Goal: Contribute content: Contribute content

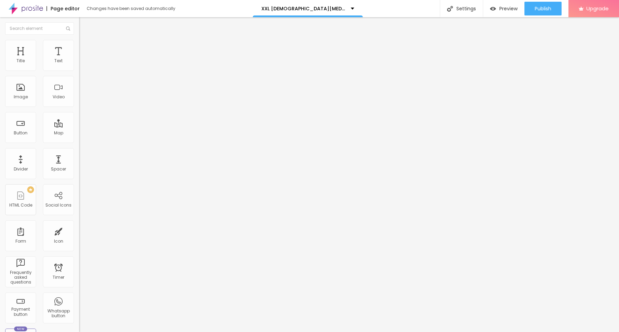
click at [79, 45] on li "Advanced" at bounding box center [118, 43] width 79 height 7
click at [79, 241] on div "Html ID" at bounding box center [118, 243] width 79 height 4
click at [79, 245] on input "text" at bounding box center [120, 248] width 83 height 7
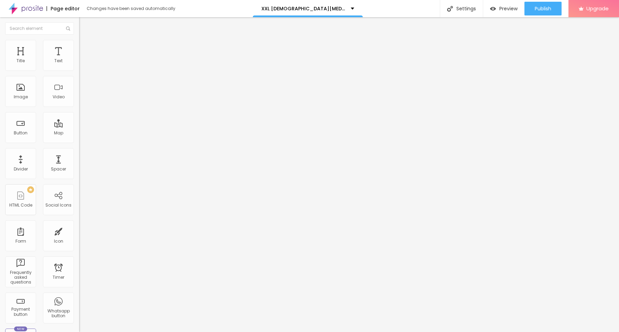
paste input "XXL Male Enhancement Gummies ZA 👇❗❗Shop Now❗❗👇 https://nutra4health.com/XXL-Mal…"
type input "XXL Male Enhancement Gummies ZA 👇❗❗Shop Now❗❗👇 https://nutra4health.com/XXL-Mal…"
click at [79, 245] on input "text" at bounding box center [120, 248] width 83 height 7
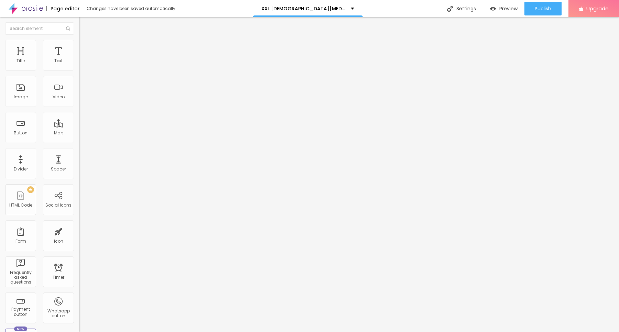
click at [79, 245] on input "text" at bounding box center [120, 248] width 83 height 7
click at [84, 24] on div "Edit Text" at bounding box center [99, 25] width 31 height 6
click at [59, 56] on div "Text" at bounding box center [58, 55] width 31 height 31
click at [79, 63] on div at bounding box center [118, 61] width 79 height 6
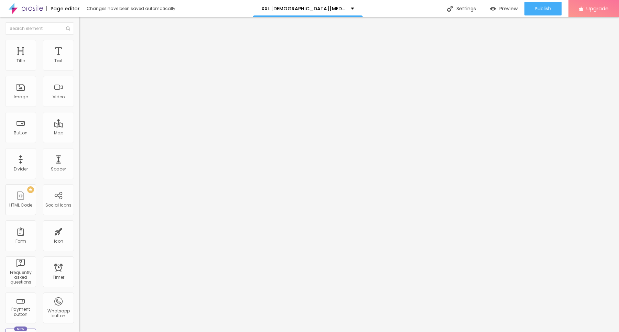
click at [79, 43] on img at bounding box center [82, 43] width 6 height 6
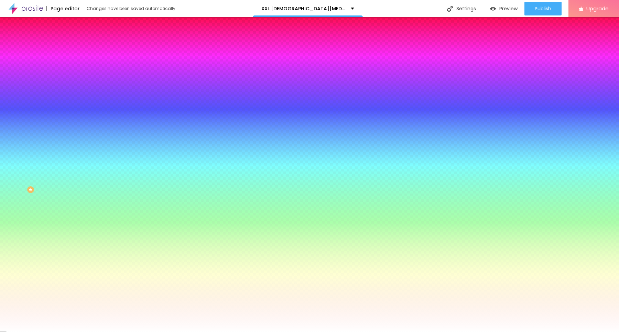
click at [82, 89] on icon "button" at bounding box center [84, 91] width 4 height 4
type input "-14"
type input "19"
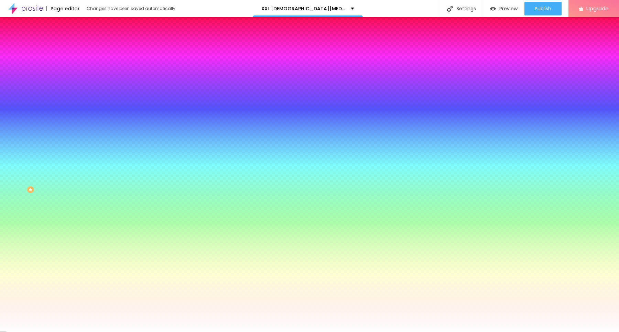
click at [321, 332] on div at bounding box center [309, 332] width 619 height 0
click at [79, 40] on li "Content" at bounding box center [118, 36] width 79 height 7
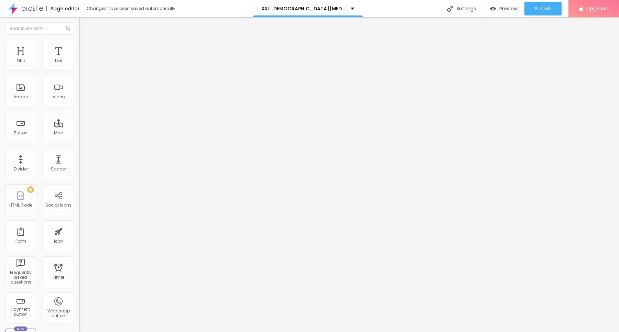
click at [79, 47] on li "Advanced" at bounding box center [118, 50] width 79 height 7
click at [79, 38] on img at bounding box center [82, 36] width 6 height 6
click at [10, 12] on img at bounding box center [26, 8] width 34 height 17
click at [79, 29] on button "Edit Coluna" at bounding box center [118, 25] width 79 height 16
click at [79, 21] on button "Edit Section" at bounding box center [118, 25] width 79 height 16
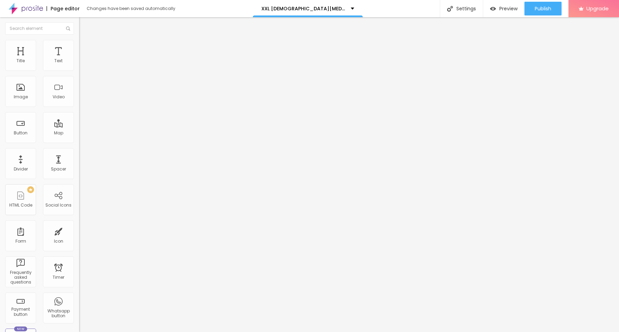
click at [84, 24] on img "button" at bounding box center [87, 25] width 6 height 6
click at [84, 23] on div "Edit Section" at bounding box center [103, 25] width 39 height 6
click at [79, 47] on img at bounding box center [82, 50] width 6 height 6
click at [79, 42] on li "Style" at bounding box center [118, 43] width 79 height 7
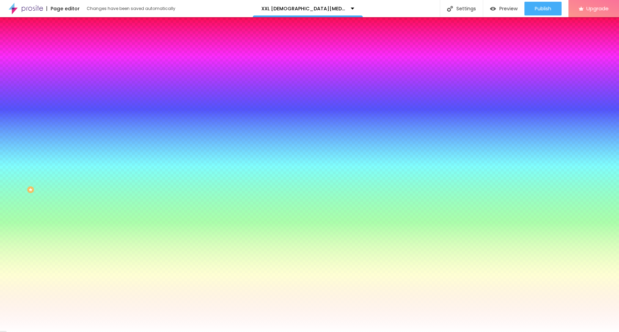
click at [79, 40] on li "Content" at bounding box center [118, 36] width 79 height 7
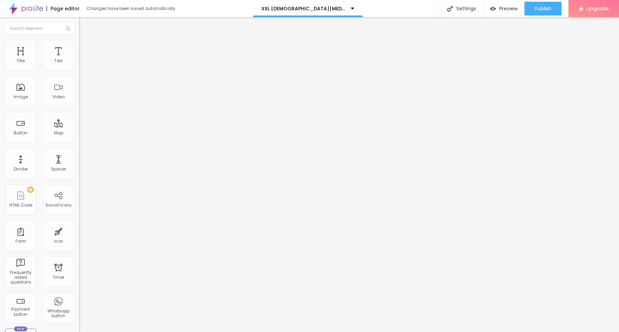
click at [79, 44] on ul "Content Style Advanced" at bounding box center [118, 43] width 79 height 21
click at [79, 44] on li "Style" at bounding box center [118, 43] width 79 height 7
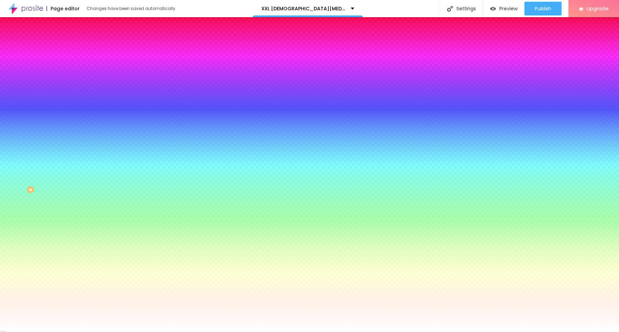
click at [79, 63] on span "Change image" at bounding box center [97, 60] width 37 height 6
click at [116, 62] on img at bounding box center [118, 60] width 4 height 4
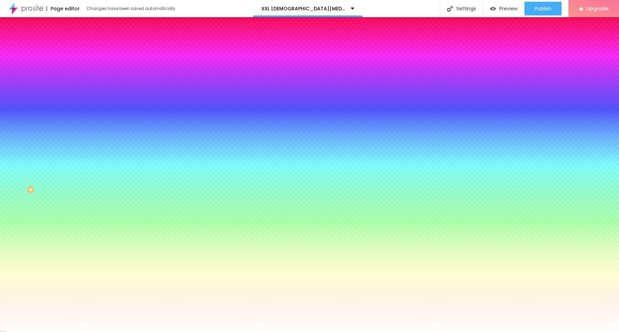
click at [79, 63] on span "Add image" at bounding box center [93, 60] width 28 height 6
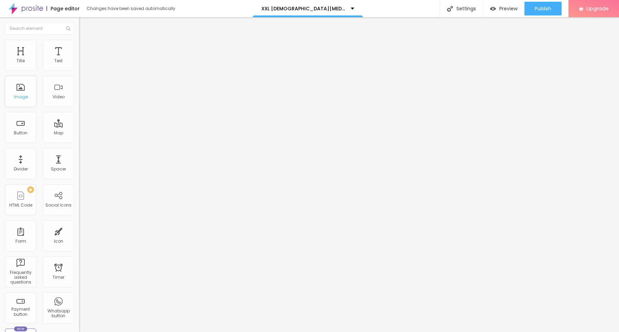
click at [14, 90] on div "Image" at bounding box center [20, 91] width 31 height 31
click at [79, 58] on div "Add image" at bounding box center [118, 56] width 79 height 5
click at [79, 59] on span "Add image" at bounding box center [93, 56] width 28 height 6
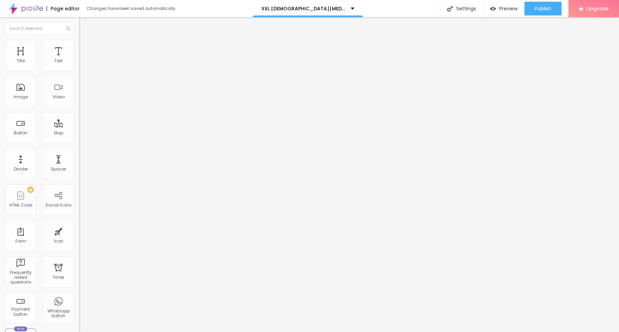
click at [85, 47] on span "Style" at bounding box center [90, 45] width 10 height 6
click at [79, 71] on div at bounding box center [118, 68] width 79 height 6
click at [109, 65] on button "px" at bounding box center [114, 61] width 11 height 7
type input "600"
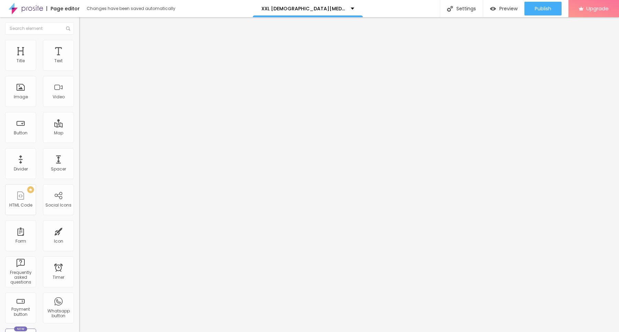
click at [112, 64] on span "px %" at bounding box center [122, 61] width 20 height 6
type input "610"
type input "620"
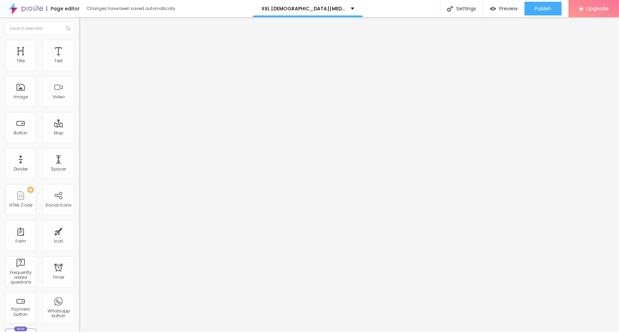
type input "910"
type input "960"
type input "980"
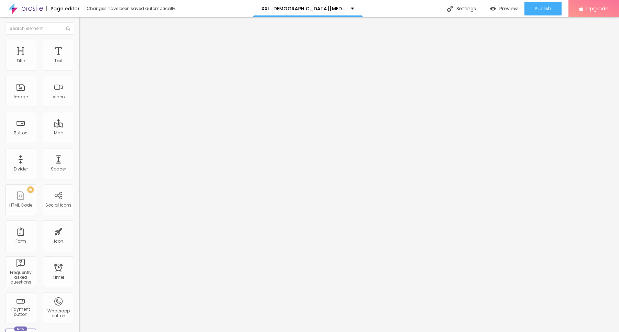
type input "980"
type input "990"
type input "1000"
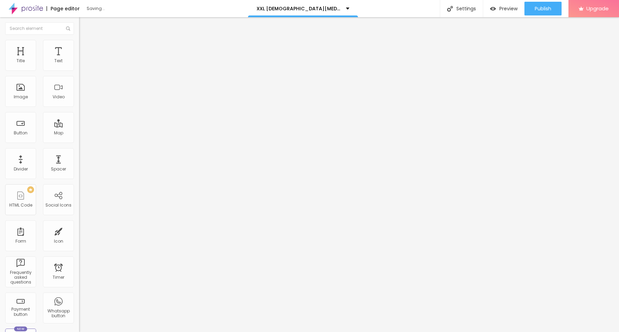
type input "1020"
type input "1040"
type input "1050"
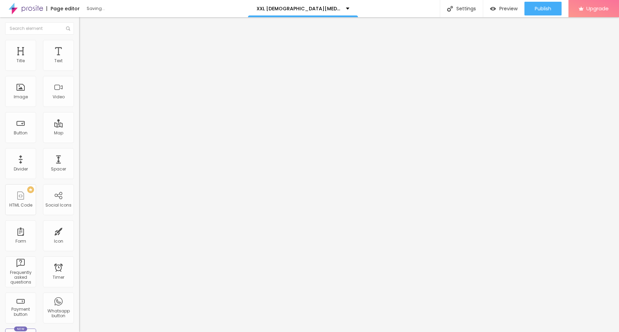
type input "1050"
type input "1110"
type input "1140"
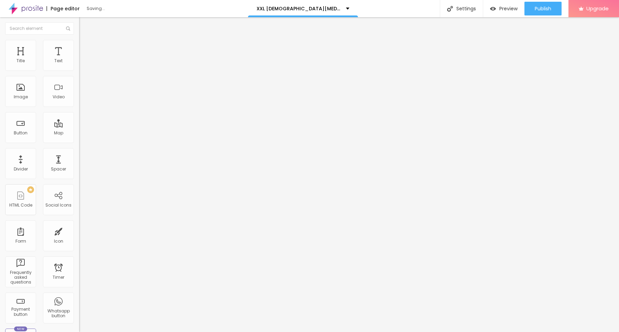
type input "1160"
type input "1180"
type input "1200"
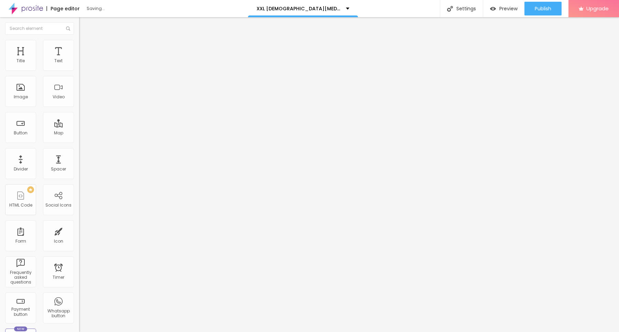
type input "1200"
type input "1210"
type input "1260"
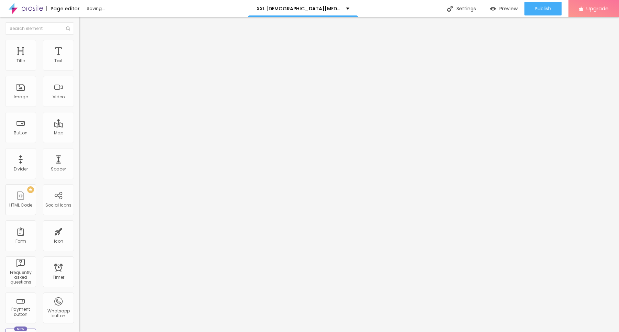
type input "1280"
type input "1300"
type input "1340"
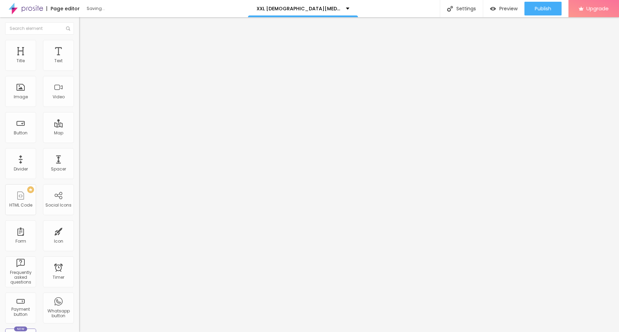
type input "1340"
type input "1360"
type input "1390"
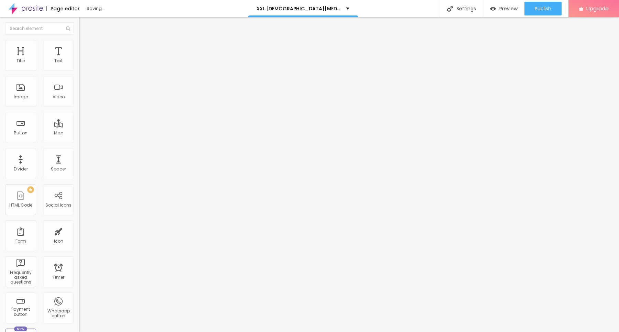
type input "1400"
drag, startPoint x: 34, startPoint y: 74, endPoint x: 89, endPoint y: 75, distance: 55.0
type input "1400"
click at [89, 70] on input "range" at bounding box center [101, 68] width 44 height 6
click at [85, 48] on span "Advanced" at bounding box center [96, 51] width 22 height 6
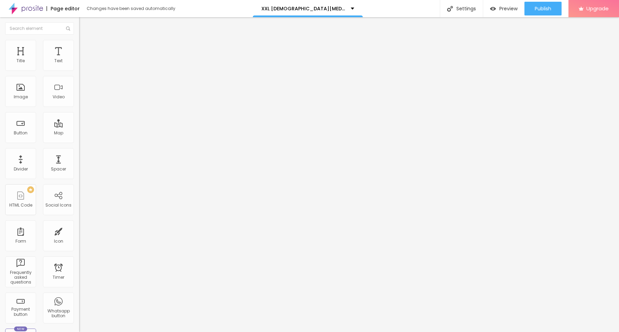
click at [79, 40] on li "Content" at bounding box center [118, 36] width 79 height 7
click at [85, 49] on span "Advanced" at bounding box center [96, 51] width 22 height 6
click at [79, 296] on div at bounding box center [118, 296] width 79 height 0
click at [79, 296] on li "Tablet" at bounding box center [118, 298] width 79 height 4
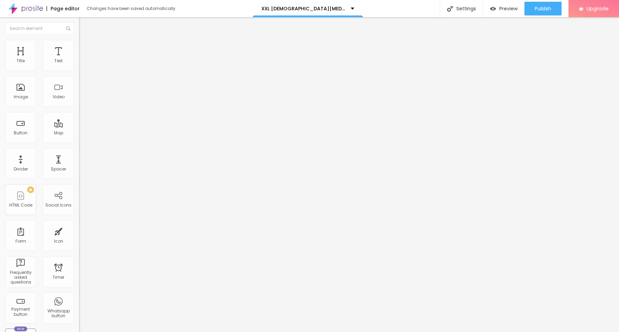
click at [79, 300] on div at bounding box center [118, 300] width 79 height 0
click at [79, 300] on li "Desktop" at bounding box center [118, 302] width 79 height 4
click at [79, 304] on div at bounding box center [118, 304] width 79 height 0
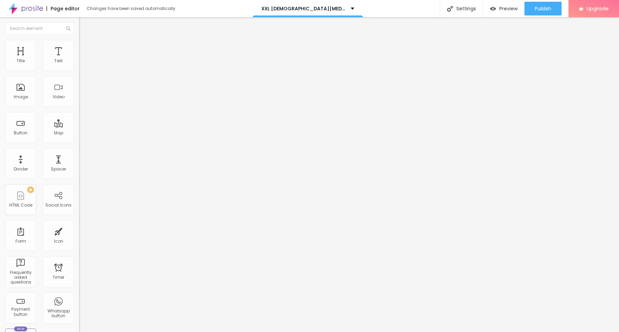
click at [79, 42] on img at bounding box center [82, 43] width 6 height 6
click at [83, 186] on icon "button" at bounding box center [84, 187] width 3 height 3
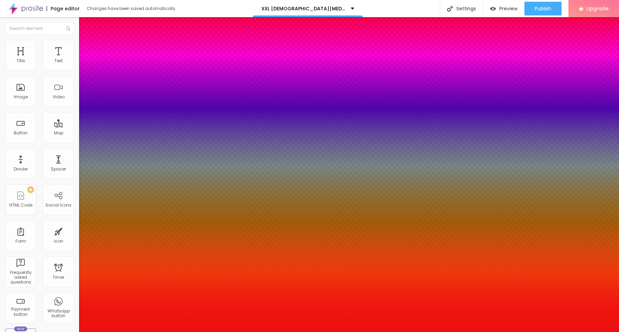
click at [111, 157] on div at bounding box center [309, 166] width 619 height 332
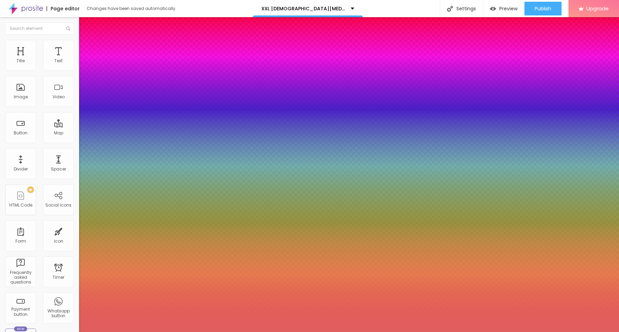
type input "#F1F1F1"
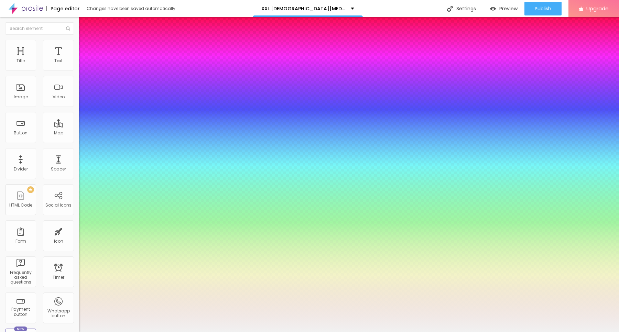
drag, startPoint x: 95, startPoint y: 160, endPoint x: 47, endPoint y: 157, distance: 47.9
click at [47, 157] on body "Page editor Changes have been saved automatically XXL Male Enhancement Gummies …" at bounding box center [309, 166] width 619 height 332
click at [15, 332] on div at bounding box center [309, 332] width 619 height 0
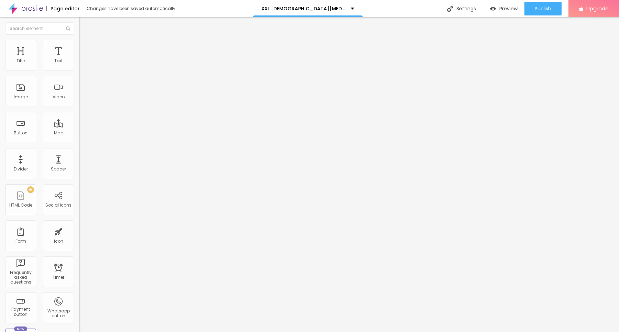
click at [84, 23] on div "Edit Text" at bounding box center [99, 25] width 31 height 6
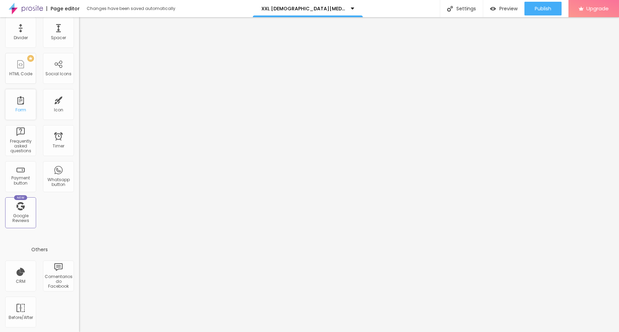
scroll to position [132, 0]
click at [11, 64] on div "PREMIUM HTML Code" at bounding box center [20, 68] width 31 height 31
click at [25, 69] on div "PREMIUM HTML Code" at bounding box center [20, 68] width 31 height 31
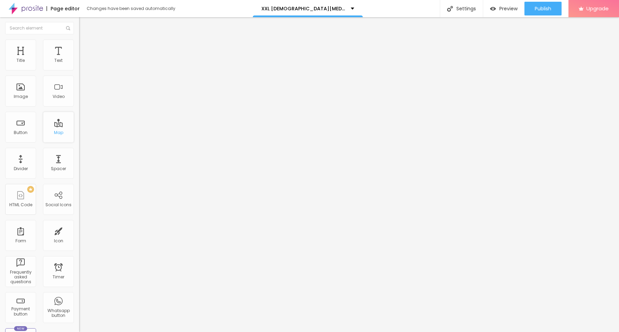
scroll to position [0, 0]
click at [57, 58] on div "Text" at bounding box center [58, 55] width 31 height 31
click at [57, 59] on div "Text" at bounding box center [58, 55] width 31 height 31
click at [51, 54] on div "Text" at bounding box center [58, 55] width 31 height 31
click at [53, 57] on div "Text" at bounding box center [58, 55] width 31 height 31
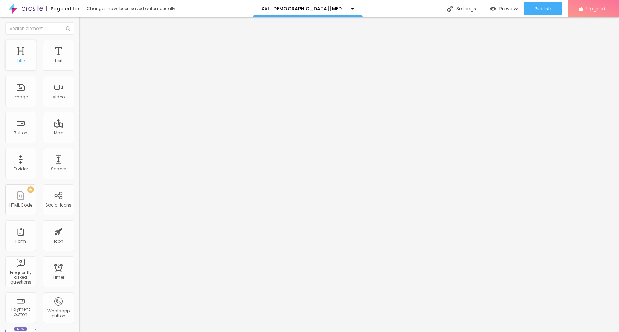
click at [32, 61] on div "Title" at bounding box center [20, 55] width 31 height 31
click at [22, 61] on div "Title" at bounding box center [21, 60] width 8 height 5
click at [54, 23] on input "text" at bounding box center [39, 28] width 69 height 12
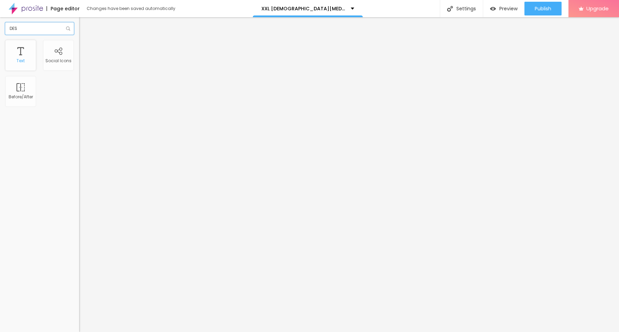
type input "DES"
click at [18, 63] on div "Text" at bounding box center [21, 60] width 8 height 5
click at [30, 91] on div "Before/After" at bounding box center [20, 91] width 31 height 31
click at [79, 40] on img at bounding box center [82, 43] width 6 height 6
click at [79, 40] on li "Style" at bounding box center [118, 36] width 79 height 7
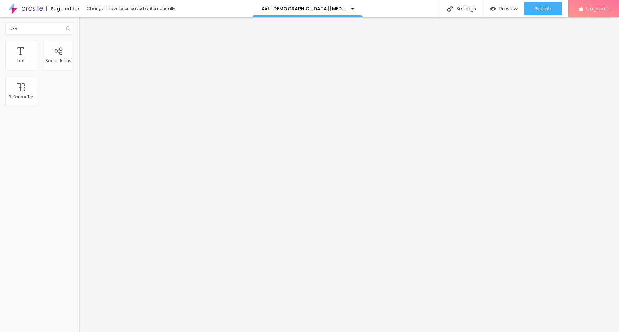
type input "27"
click at [79, 127] on input "range" at bounding box center [101, 130] width 44 height 6
type input "21"
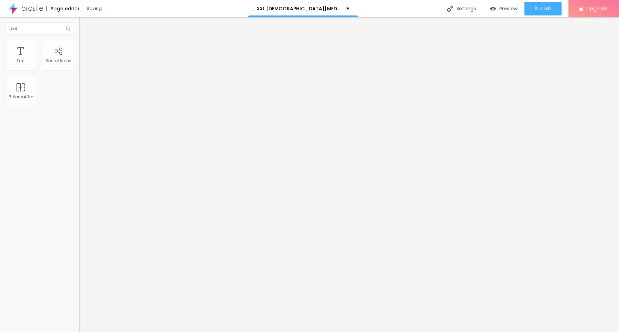
type input "21"
click at [79, 127] on input "range" at bounding box center [101, 130] width 44 height 6
type input "3.8"
click at [79, 224] on input "range" at bounding box center [101, 227] width 44 height 6
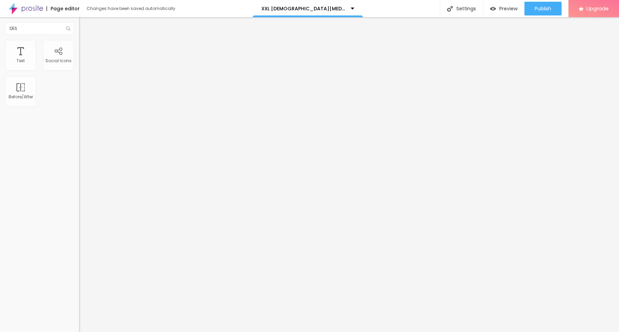
type input "2.7"
click at [79, 224] on input "range" at bounding box center [101, 227] width 44 height 6
type input "1.3"
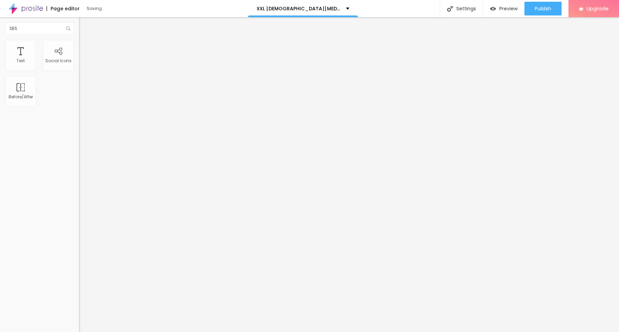
click at [79, 224] on input "range" at bounding box center [101, 227] width 44 height 6
type input "2"
type input "1.2"
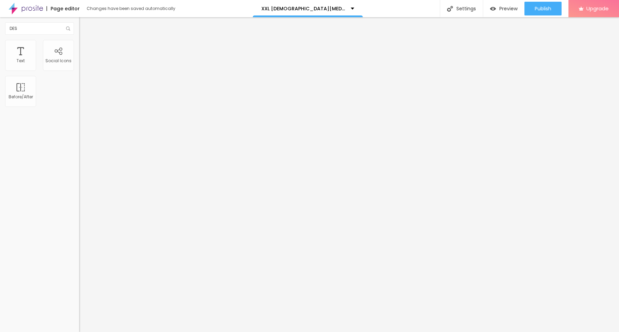
type input "1"
type input "3.7"
type input "3.8"
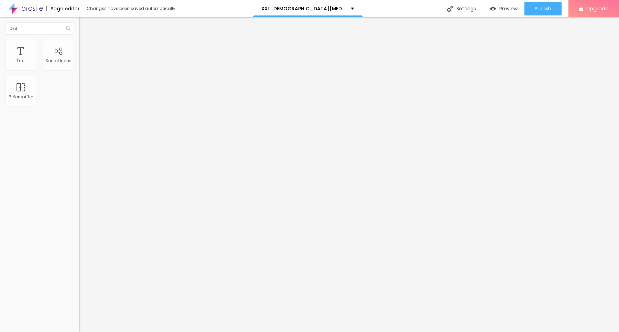
type input "3.8"
type input "3.9"
type input "4.1"
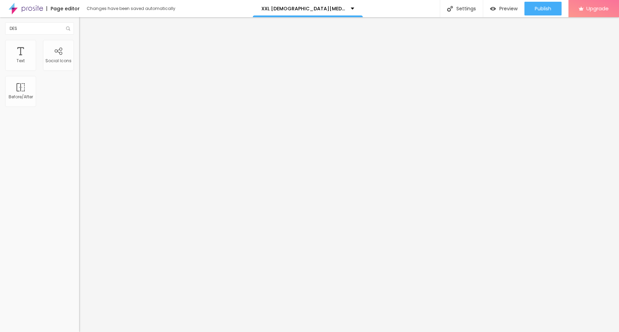
type input "4.2"
type input "4.3"
type input "4.4"
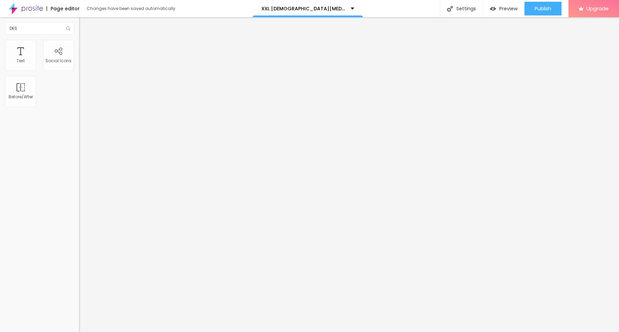
type input "4.4"
type input "4.8"
type input "5"
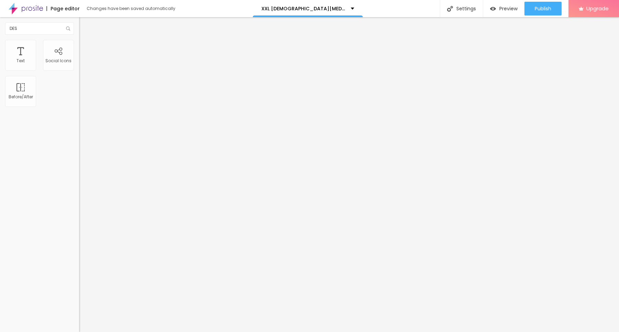
type input "5.2"
type input "5.3"
type input "5.5"
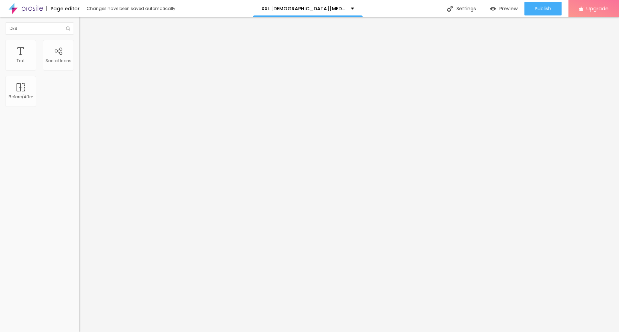
type input "5.5"
type input "5.6"
type input "5.9"
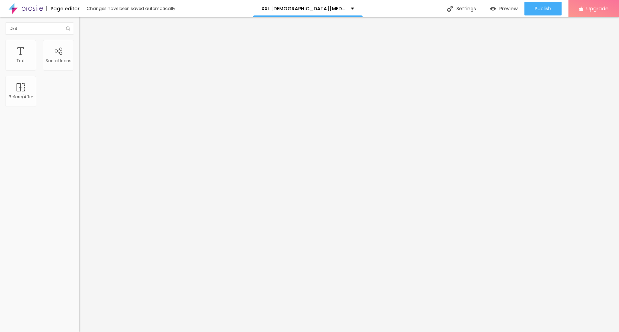
type input "6.4"
type input "6.8"
type input "8.2"
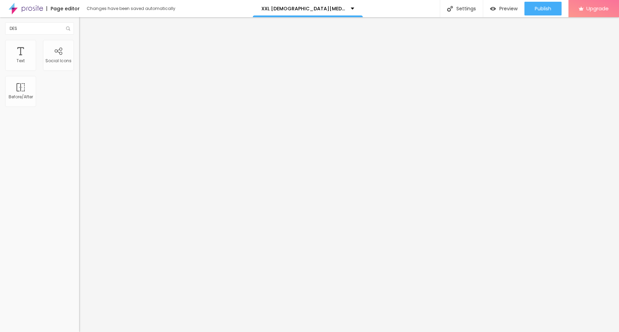
type input "8.2"
type input "8.5"
type input "8.7"
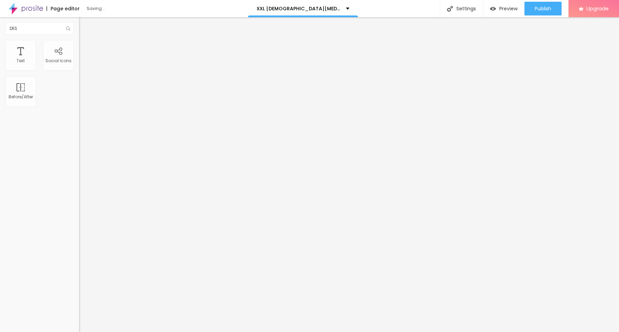
type input "9.3"
type input "9.4"
type input "9.5"
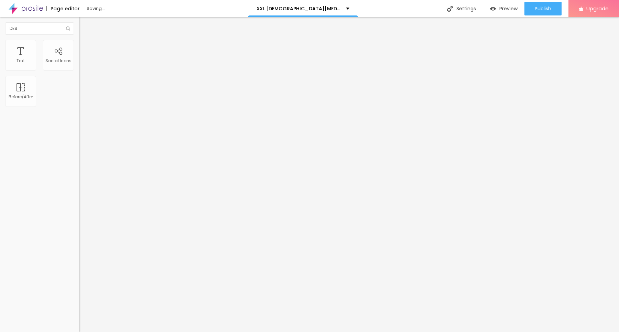
type input "9.5"
type input "9.9"
type input "7"
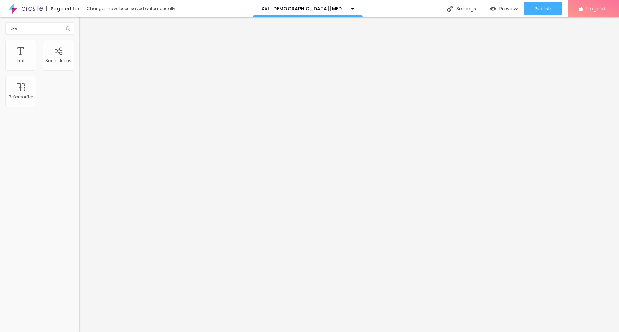
type input "5.1"
type input "4.8"
type input "4.3"
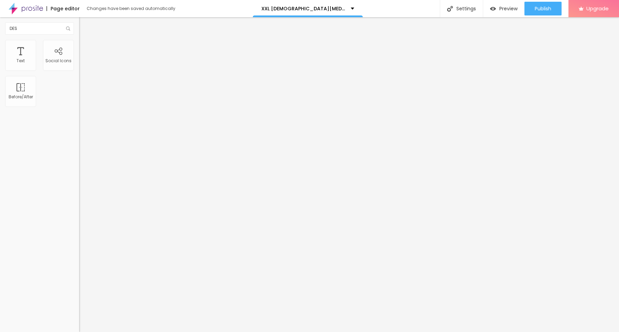
type input "4.3"
type input "3.8"
type input "3.4"
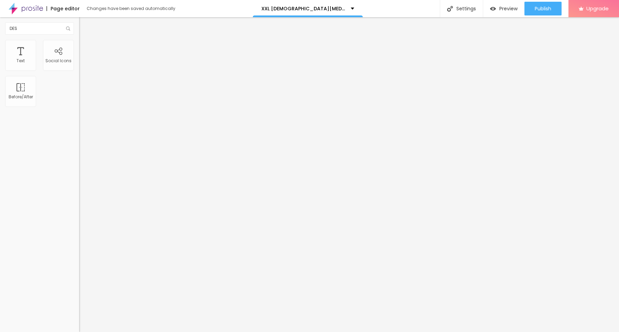
type input "3.3"
type input "3.1"
type input "2.9"
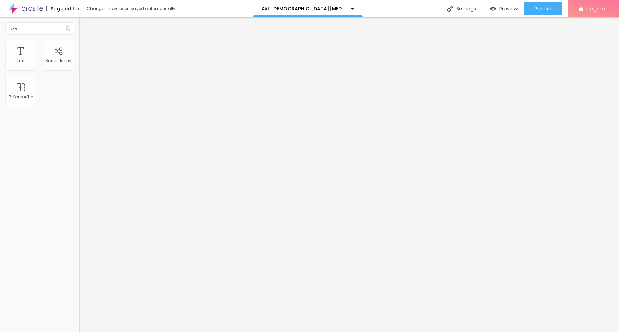
type input "2.9"
type input "2.4"
type input "2.3"
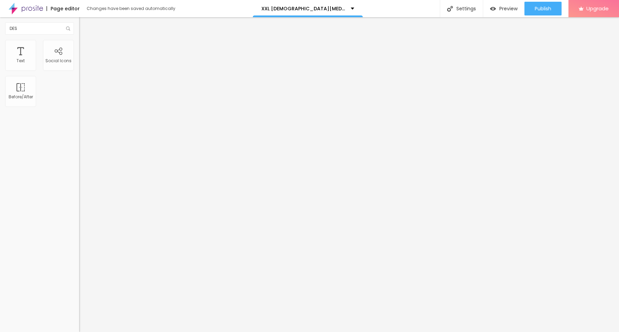
type input "2.2"
type input "2.1"
type input "2"
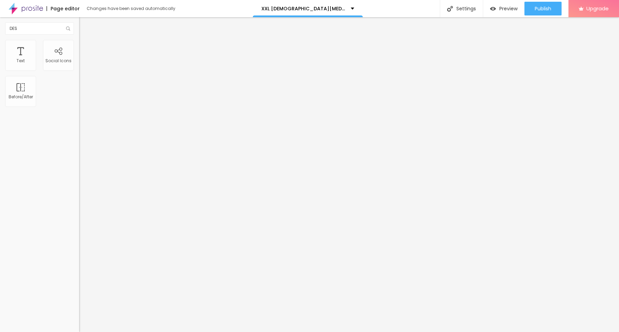
type input "2"
type input "1.9"
type input "1.8"
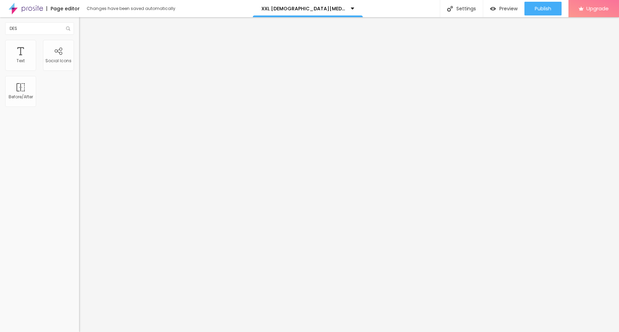
type input "1.7"
type input "1.5"
type input "1.3"
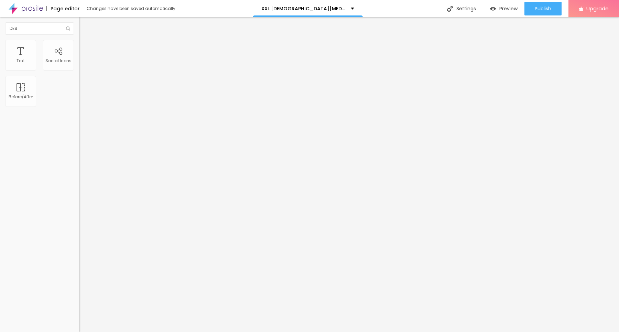
type input "1.3"
type input "1.2"
click at [79, 224] on input "range" at bounding box center [101, 227] width 44 height 6
type input "0.8"
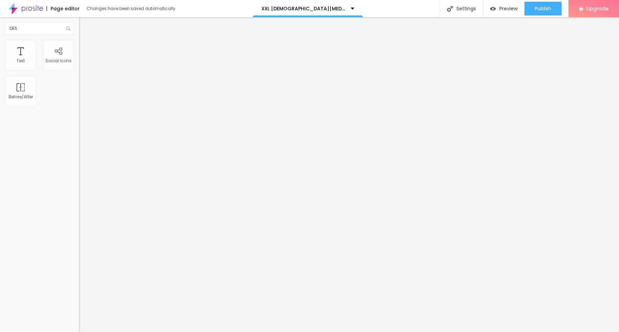
type input "0.8"
type input "0.6"
type input "0.5"
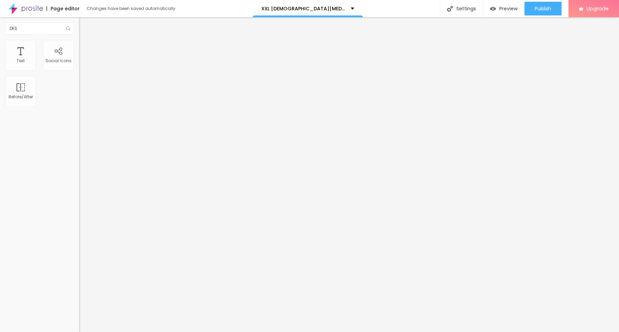
type input "0.2"
click at [79, 224] on input "range" at bounding box center [101, 227] width 44 height 6
type input "0.9"
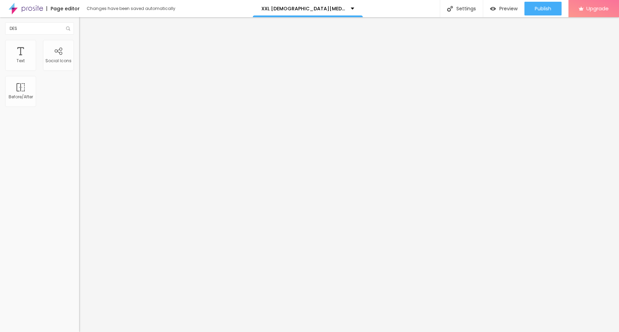
type input "0.9"
click at [79, 321] on input "range" at bounding box center [101, 324] width 44 height 6
type input "1.1"
click at [79, 321] on input "range" at bounding box center [101, 324] width 44 height 6
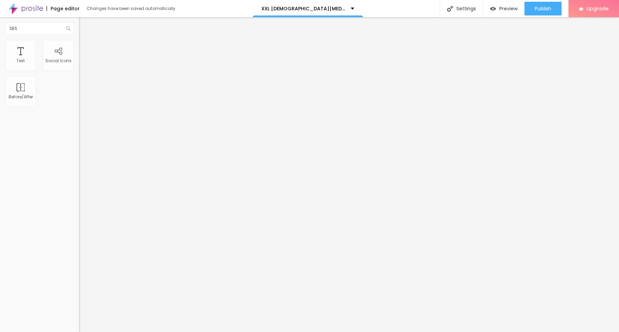
type input "1.4"
click at [79, 321] on input "range" at bounding box center [101, 324] width 44 height 6
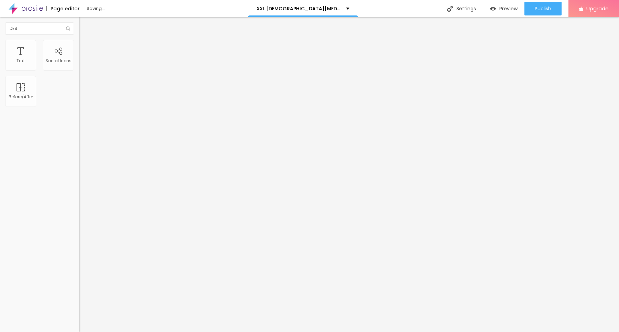
type input "1.5"
type input "1.6"
click at [79, 321] on input "range" at bounding box center [101, 324] width 44 height 6
type input "1.6"
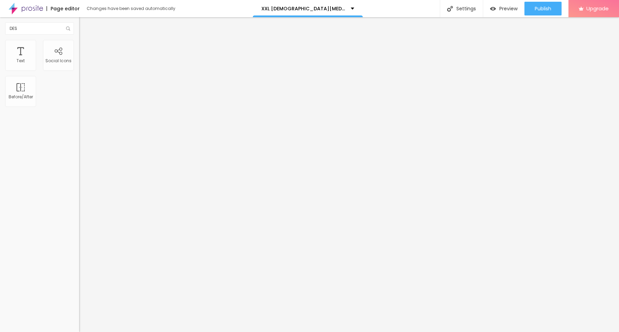
type input "1.8"
click at [79, 321] on input "range" at bounding box center [101, 324] width 44 height 6
click at [79, 321] on div at bounding box center [118, 324] width 79 height 6
type input "1.4"
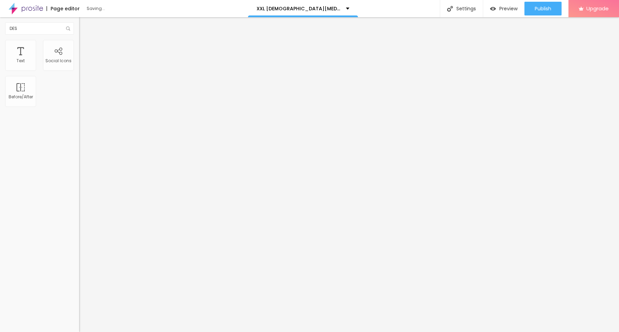
type input "1.4"
click at [79, 321] on input "range" at bounding box center [101, 324] width 44 height 6
type input "1.1"
click at [79, 321] on input "range" at bounding box center [101, 324] width 44 height 6
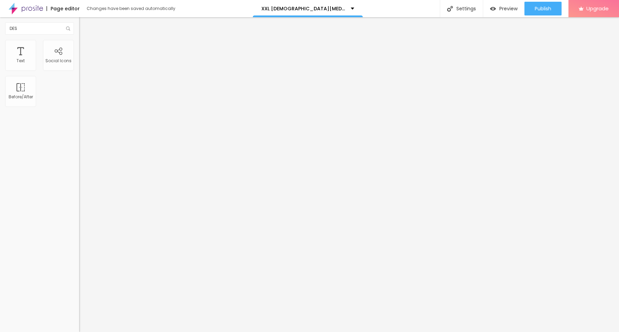
type input "1.5"
click at [79, 321] on input "range" at bounding box center [101, 324] width 44 height 6
type input "1.8"
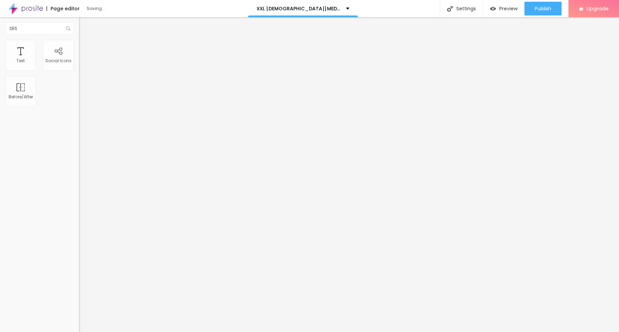
click at [79, 321] on input "range" at bounding box center [101, 324] width 44 height 6
type input "1.9"
click at [79, 321] on input "range" at bounding box center [101, 324] width 44 height 6
type input "2"
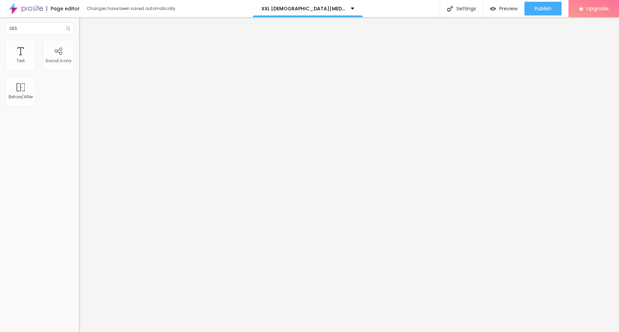
type input "2"
drag, startPoint x: 57, startPoint y: 95, endPoint x: 78, endPoint y: 97, distance: 20.4
type input "2"
click at [79, 321] on input "range" at bounding box center [101, 324] width 44 height 6
type input "5"
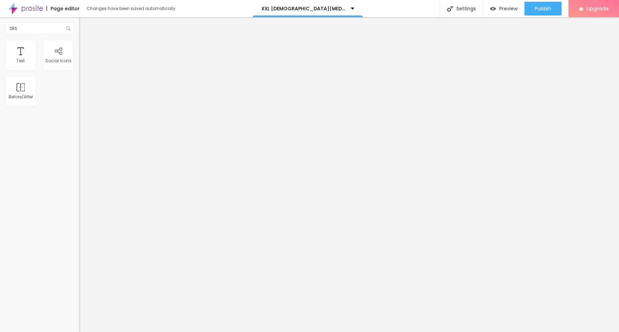
type input "5"
type input "9"
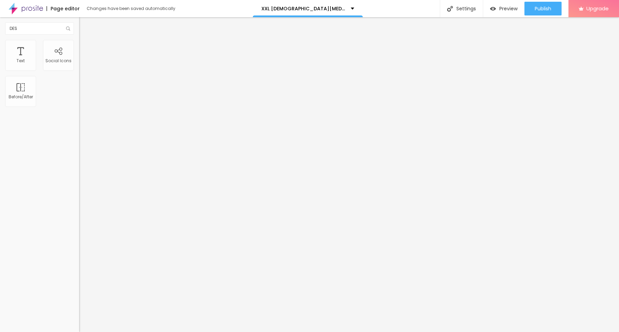
type input "4"
click at [79, 42] on li "Advanced" at bounding box center [118, 43] width 79 height 7
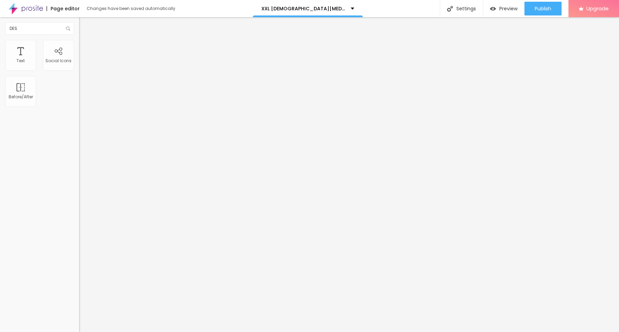
click at [79, 127] on div at bounding box center [118, 130] width 79 height 6
type input "34"
click at [79, 127] on input "range" at bounding box center [101, 130] width 44 height 6
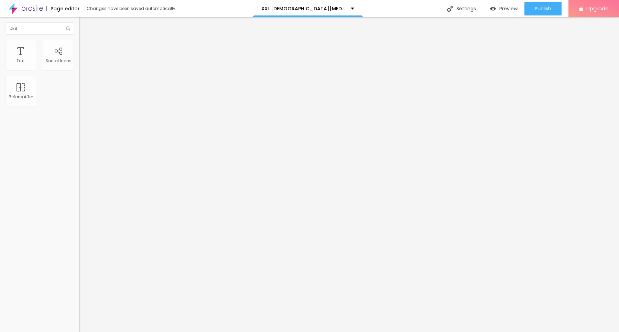
type input "52"
type input "54"
click at [79, 127] on input "range" at bounding box center [101, 130] width 44 height 6
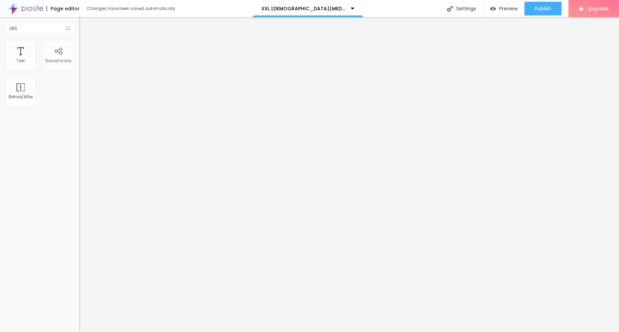
click at [79, 127] on input "range" at bounding box center [101, 130] width 44 height 6
click at [79, 245] on input "text" at bounding box center [120, 248] width 83 height 7
click at [79, 289] on div at bounding box center [118, 289] width 79 height 0
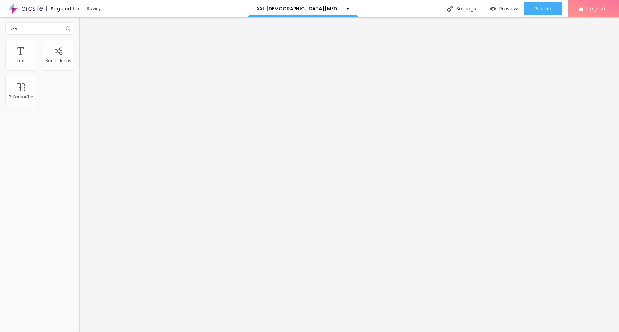
click at [79, 289] on div at bounding box center [118, 289] width 79 height 0
click at [79, 331] on img at bounding box center [81, 333] width 4 height 4
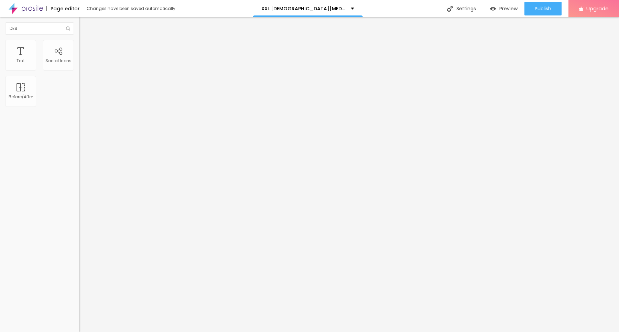
click at [20, 54] on div "Text" at bounding box center [20, 55] width 31 height 31
click at [466, 9] on div "Settings" at bounding box center [461, 8] width 43 height 17
click at [84, 24] on img "button" at bounding box center [87, 25] width 6 height 6
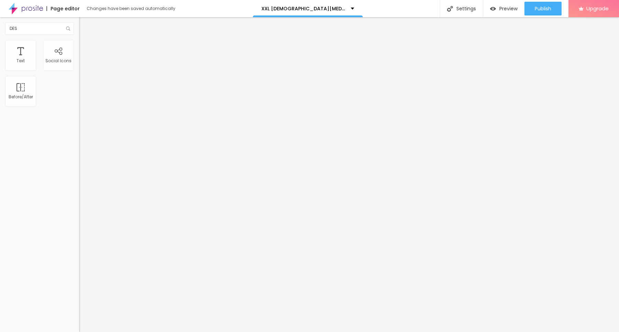
click at [84, 23] on img "button" at bounding box center [87, 25] width 6 height 6
click at [84, 23] on div "Edit Text" at bounding box center [99, 25] width 31 height 6
click at [0, 14] on div at bounding box center [22, 8] width 45 height 17
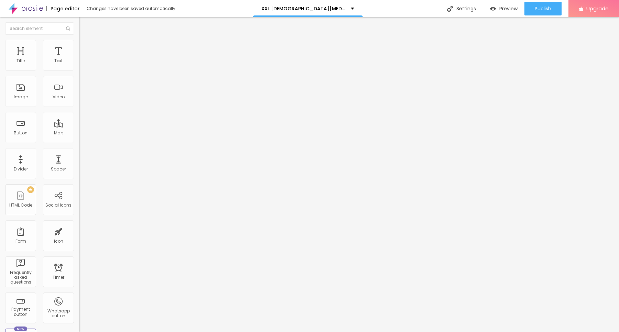
click at [79, 87] on img at bounding box center [81, 84] width 5 height 5
click at [79, 92] on img at bounding box center [81, 90] width 5 height 5
click at [79, 134] on div "URL" at bounding box center [118, 132] width 79 height 4
click at [79, 157] on div "Open in new tab" at bounding box center [118, 155] width 79 height 3
click at [79, 141] on input "https://" at bounding box center [120, 137] width 83 height 7
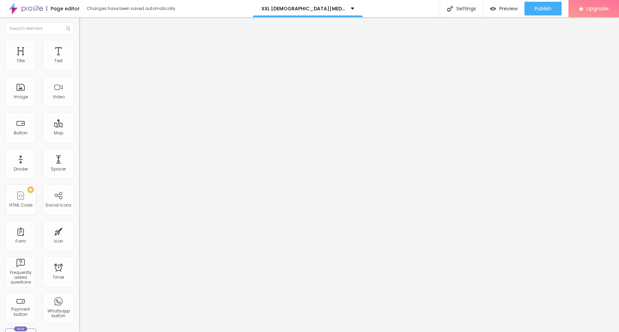
click at [79, 153] on div "Open in new tab" at bounding box center [118, 151] width 79 height 3
click at [79, 69] on input "text" at bounding box center [120, 66] width 83 height 7
click at [79, 141] on input "https://" at bounding box center [120, 137] width 83 height 7
paste input "nutra4health.com/XXL-Male-Enhancement-Gummies-ZA"
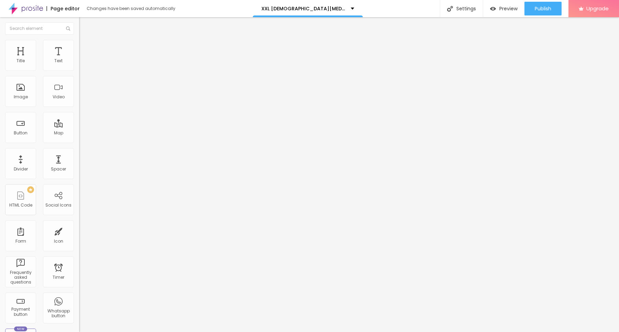
type input "https://nutra4health.com/XXL-Male-Enhancement-Gummies-ZA"
click at [79, 157] on div "Change image Image description (Alt) Align Aspect Ratio Original Cinema 16:9 De…" at bounding box center [118, 105] width 79 height 103
click at [79, 69] on input "text" at bounding box center [120, 66] width 83 height 7
paste input "XXL Male Enhancement Gummies ZA"
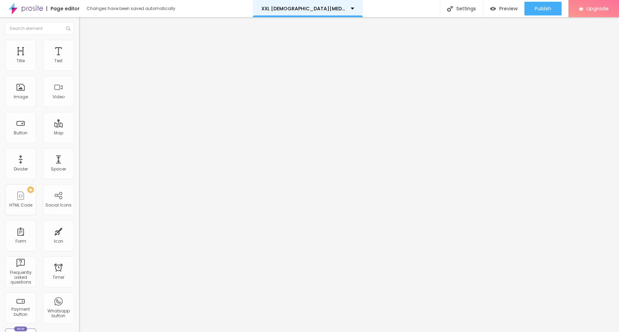
scroll to position [0, 14]
type input "XXL Male Enhancement Gummies ZA"
click at [79, 40] on img at bounding box center [82, 43] width 6 height 6
type input "132"
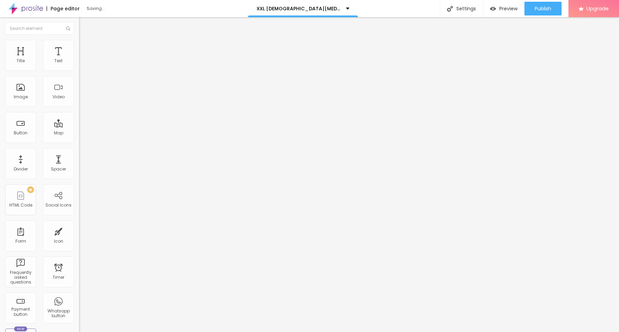
click at [79, 151] on input "range" at bounding box center [101, 154] width 44 height 6
type input "77"
click at [79, 151] on input "range" at bounding box center [101, 154] width 44 height 6
type input "51"
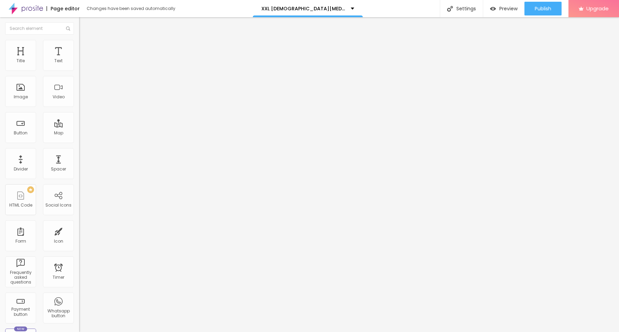
type input "51"
click at [79, 151] on input "range" at bounding box center [101, 154] width 44 height 6
type input "25"
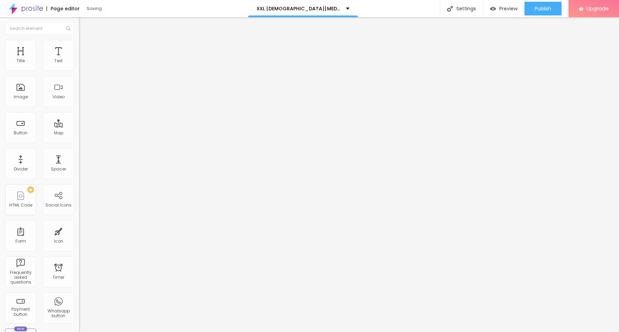
type input "21"
type input "13"
type input "11"
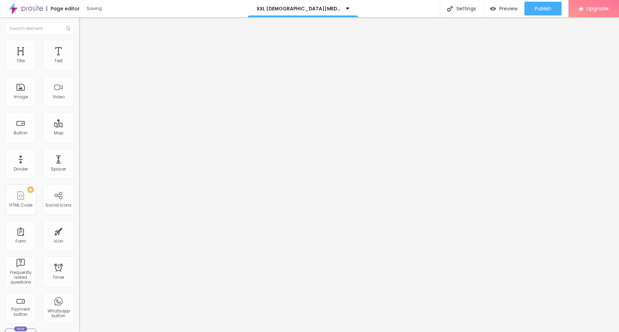
type input "11"
type input "9"
type input "7"
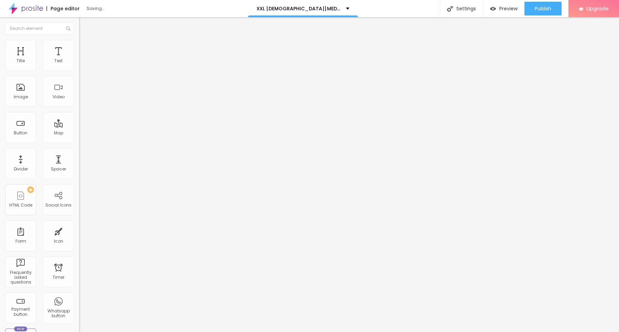
type input "5"
type input "3"
type input "0"
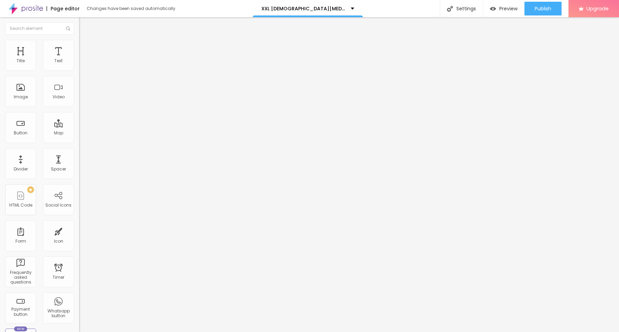
type input "0"
drag, startPoint x: 24, startPoint y: 86, endPoint x: 2, endPoint y: 84, distance: 22.5
type input "0"
click at [79, 151] on input "range" at bounding box center [101, 154] width 44 height 6
click at [79, 47] on img at bounding box center [82, 50] width 6 height 6
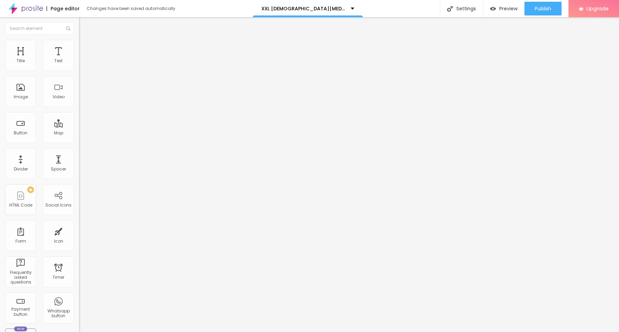
click at [79, 40] on li "Style" at bounding box center [118, 43] width 79 height 7
click at [26, 54] on div "Title" at bounding box center [20, 55] width 31 height 31
click at [54, 58] on div "Text" at bounding box center [58, 60] width 8 height 5
click at [54, 61] on div "Text" at bounding box center [58, 60] width 8 height 5
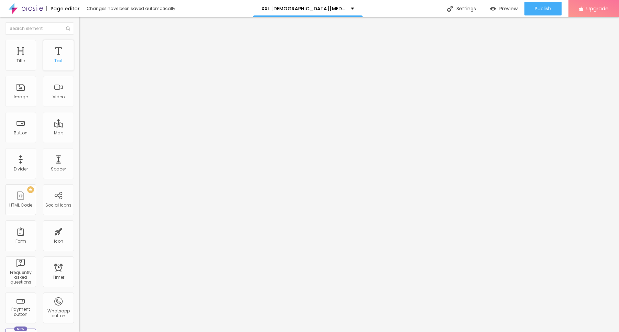
click at [54, 61] on div "Text" at bounding box center [58, 60] width 8 height 5
click at [27, 135] on div "Button" at bounding box center [21, 133] width 14 height 5
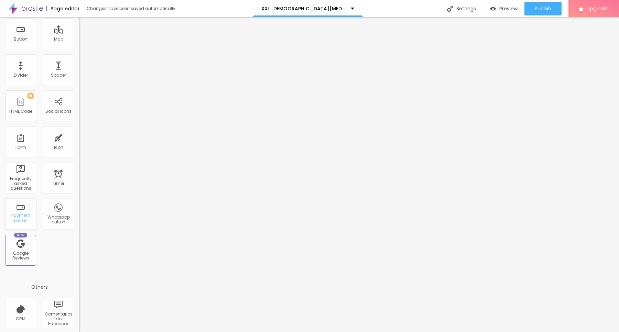
scroll to position [132, 0]
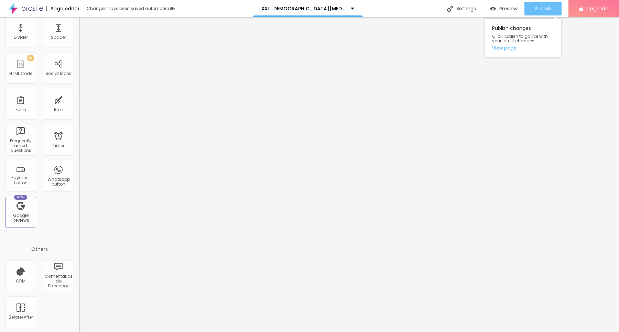
click at [531, 10] on button "Publish" at bounding box center [542, 9] width 37 height 14
click at [505, 48] on link "View page" at bounding box center [523, 48] width 62 height 4
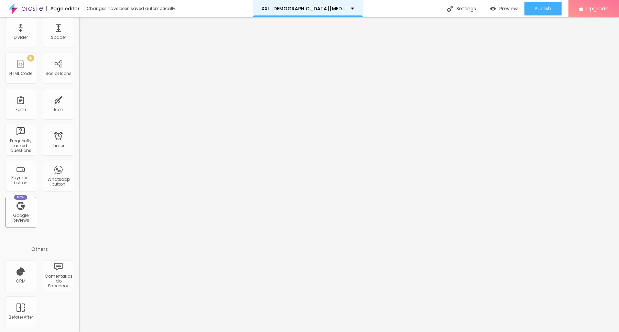
click at [349, 10] on div "XXL Male Enhancement Gummies ZA" at bounding box center [307, 8] width 93 height 5
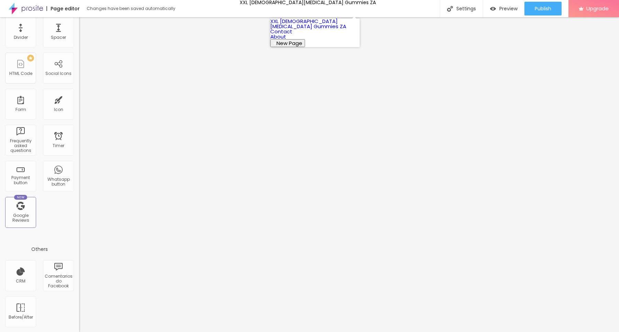
click at [291, 21] on link "XXL Male Enhancement Gummies ZA" at bounding box center [308, 24] width 76 height 12
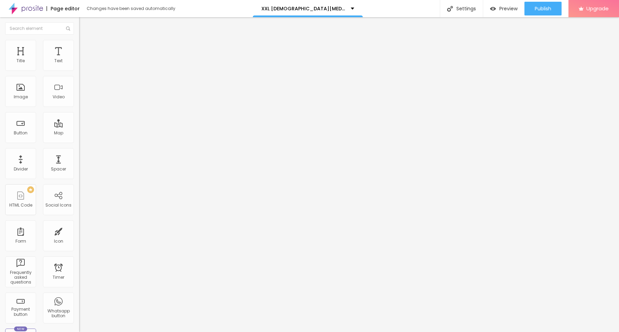
click at [17, 6] on img at bounding box center [26, 8] width 34 height 17
